Goal: Contribute content: Add original content to the website for others to see

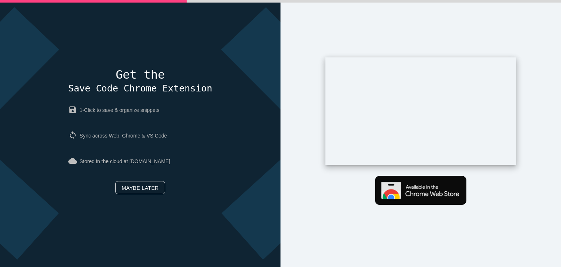
click at [144, 192] on link "Maybe later" at bounding box center [139, 187] width 49 height 13
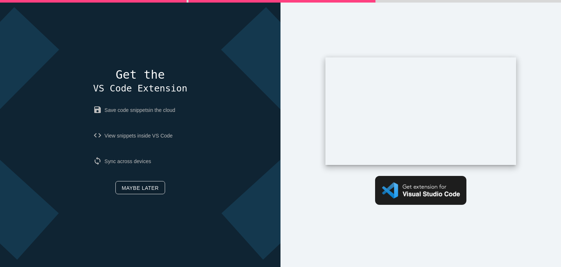
click at [144, 192] on link "Maybe later" at bounding box center [139, 187] width 49 height 13
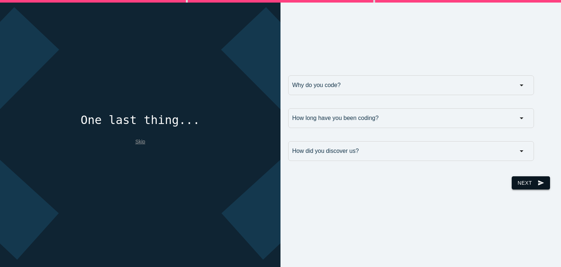
click at [512, 185] on button "Next send" at bounding box center [531, 182] width 38 height 13
click at [141, 140] on link "Skip" at bounding box center [140, 141] width 10 height 6
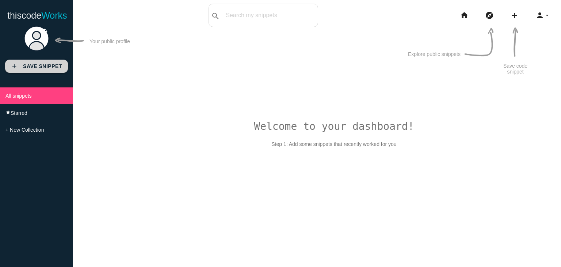
click at [48, 65] on b "Save Snippet" at bounding box center [42, 66] width 39 height 6
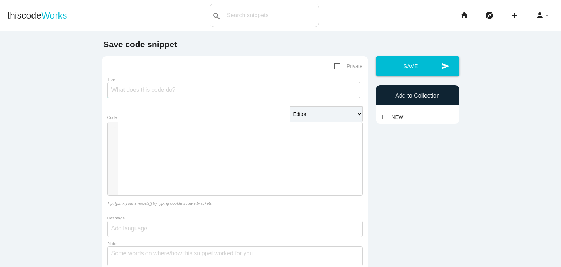
drag, startPoint x: 0, startPoint y: 0, endPoint x: 131, endPoint y: 94, distance: 161.5
click at [131, 94] on input "Title" at bounding box center [233, 90] width 253 height 16
type input "delegate"
click at [137, 137] on div "​ x 1 ​" at bounding box center [240, 164] width 265 height 84
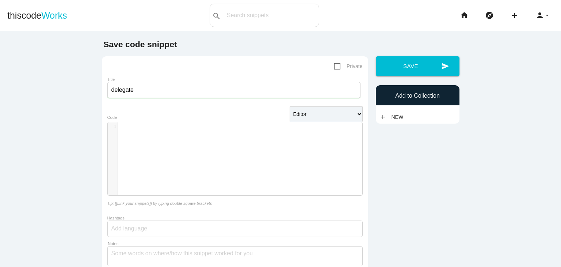
click at [143, 141] on div "​ x 1 ​" at bounding box center [240, 164] width 265 height 84
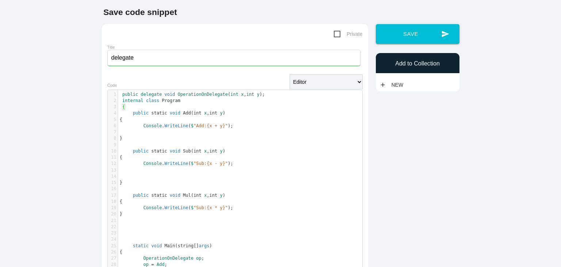
scroll to position [0, 0]
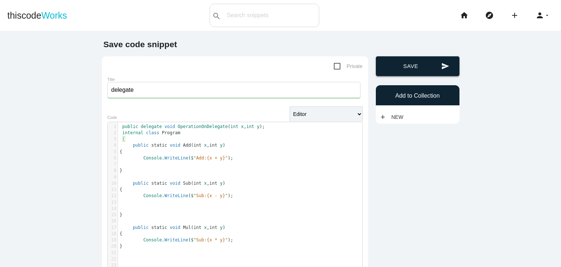
click at [422, 65] on button "send Save" at bounding box center [418, 66] width 84 height 20
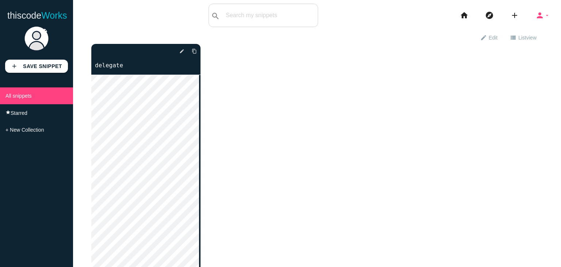
click at [535, 19] on icon "person" at bounding box center [539, 15] width 9 height 23
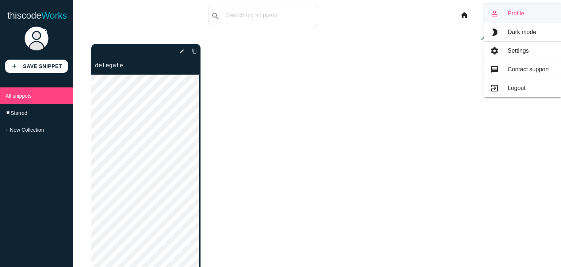
click at [510, 20] on link "person_outline Profile" at bounding box center [522, 13] width 77 height 18
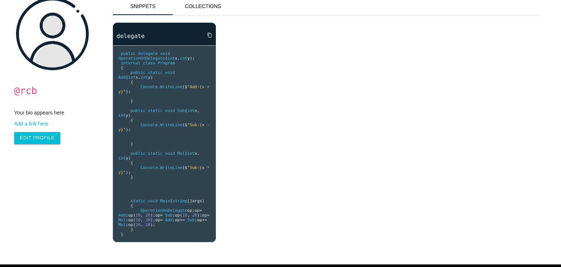
scroll to position [37, 0]
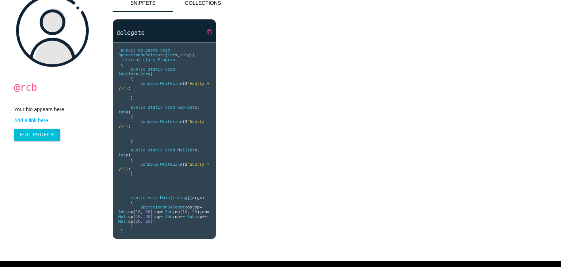
click at [207, 33] on icon "content_copy" at bounding box center [209, 31] width 5 height 13
